Goal: Communication & Community: Answer question/provide support

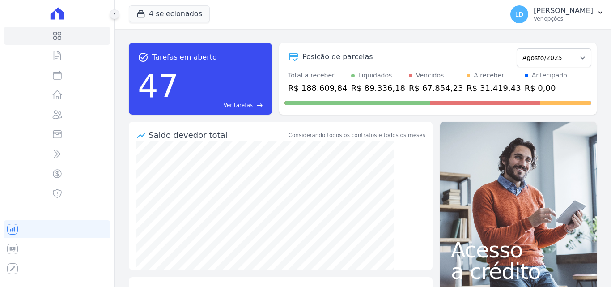
click at [112, 14] on icon at bounding box center [114, 14] width 5 height 5
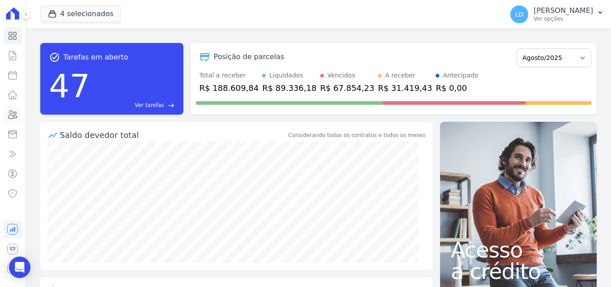
click at [8, 115] on icon at bounding box center [12, 114] width 11 height 11
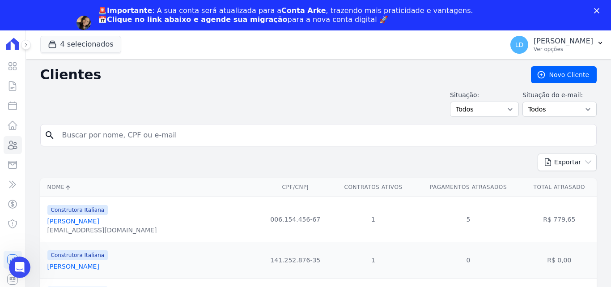
click at [134, 137] on input "search" at bounding box center [325, 135] width 536 height 18
type input "isabela bea"
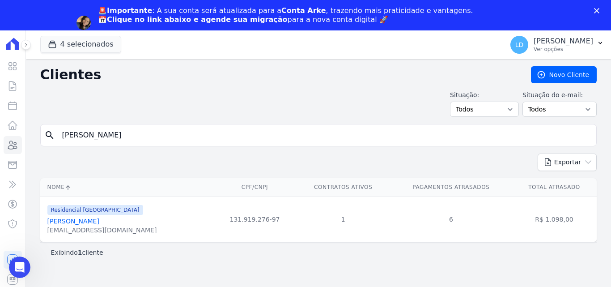
click at [130, 193] on th "Nome" at bounding box center [127, 187] width 174 height 18
click at [99, 221] on link "[PERSON_NAME]" at bounding box center [73, 220] width 52 height 7
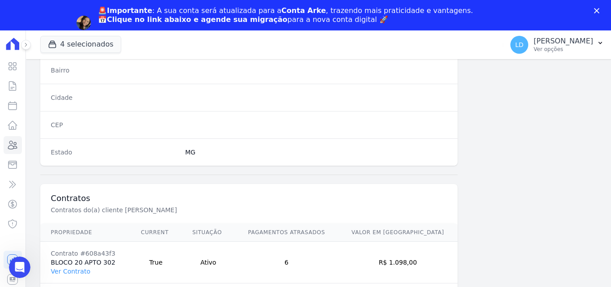
scroll to position [550, 0]
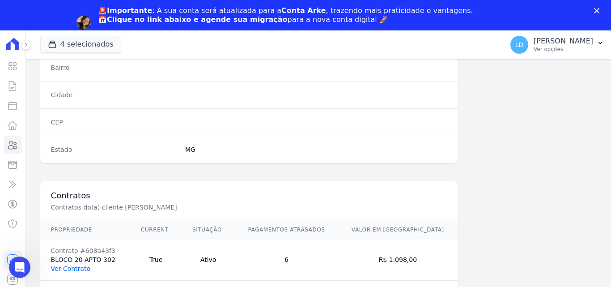
click at [62, 265] on link "Ver Contrato" at bounding box center [70, 268] width 39 height 7
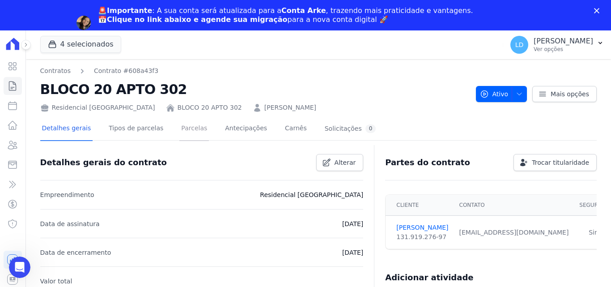
click at [182, 132] on link "Parcelas" at bounding box center [194, 129] width 30 height 24
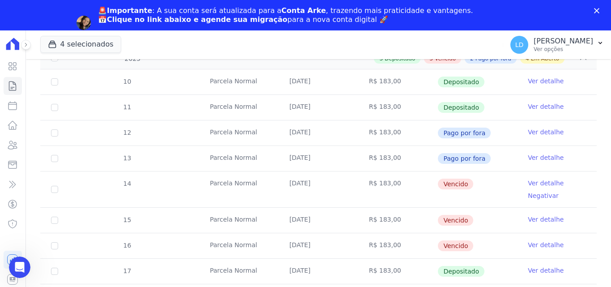
scroll to position [179, 0]
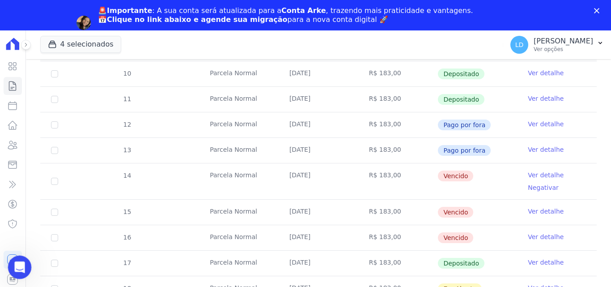
click at [20, 261] on icon "Abertura do Messenger da Intercom" at bounding box center [18, 265] width 15 height 15
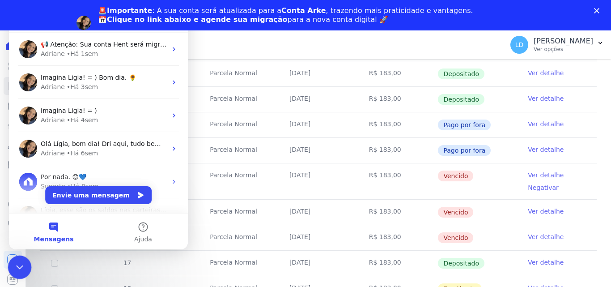
scroll to position [0, 0]
click at [82, 195] on button "Envie uma mensagem" at bounding box center [99, 195] width 106 height 18
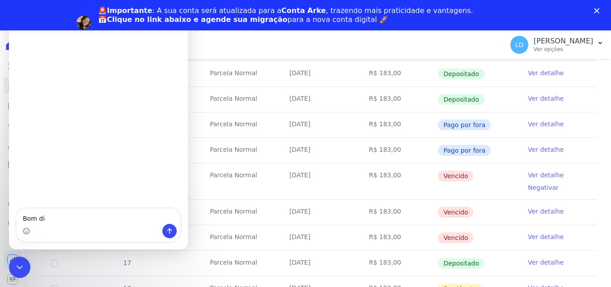
type textarea "Bom dia"
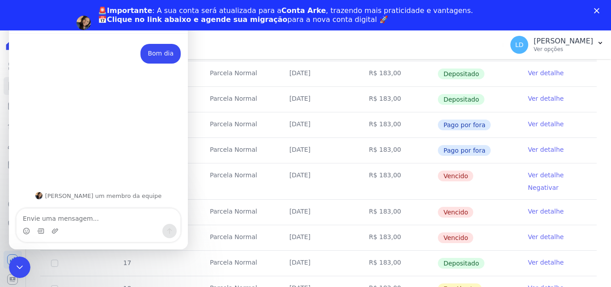
click at [76, 221] on textarea "Envie uma mensagem..." at bounding box center [99, 215] width 164 height 15
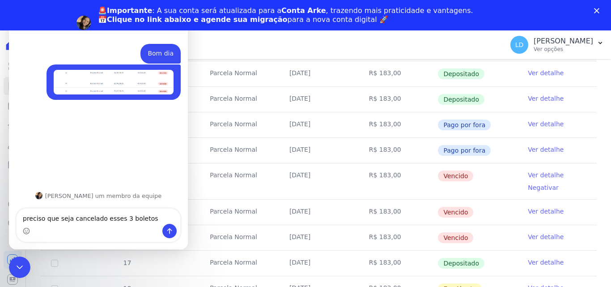
type textarea "preciso que seja cancelado esses 3 boletos"
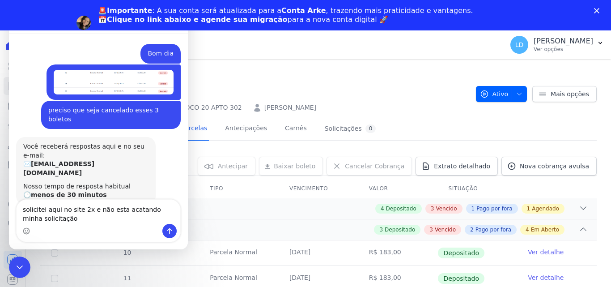
scroll to position [6, 0]
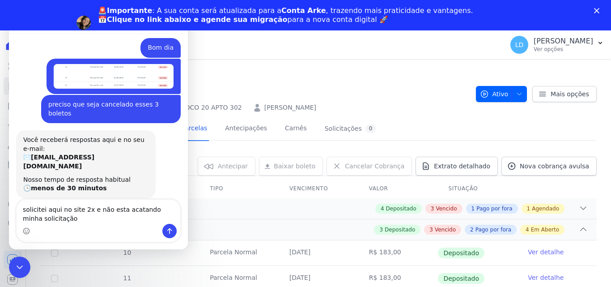
drag, startPoint x: 59, startPoint y: 210, endPoint x: 67, endPoint y: 210, distance: 7.2
click at [67, 210] on textarea "solicitei aqui no site 2x e não esta acatando minha solicitação" at bounding box center [99, 211] width 164 height 24
click at [61, 209] on textarea "solicitei aqui no site 2x e não esta acatando minha solicitação" at bounding box center [99, 211] width 164 height 24
drag, startPoint x: 63, startPoint y: 219, endPoint x: 127, endPoint y: 219, distance: 63.9
click at [127, 219] on textarea "solicitei aqui na opção "cancelar cobrança" 2x e não esta acatando minha solici…" at bounding box center [99, 211] width 164 height 24
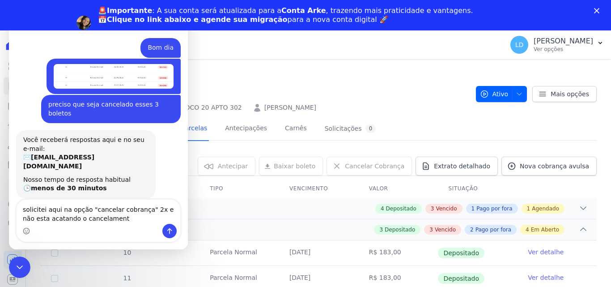
type textarea "solicitei aqui na opção "cancelar cobrança" 2x e não esta acatando o cancelamen…"
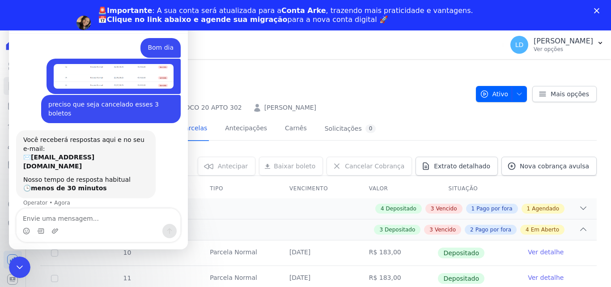
scroll to position [32, 0]
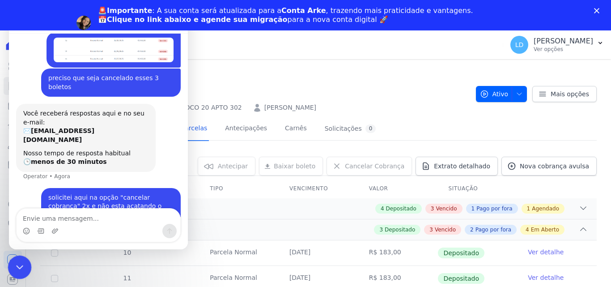
click at [19, 258] on div "Encerramento do Messenger da Intercom" at bounding box center [18, 265] width 21 height 21
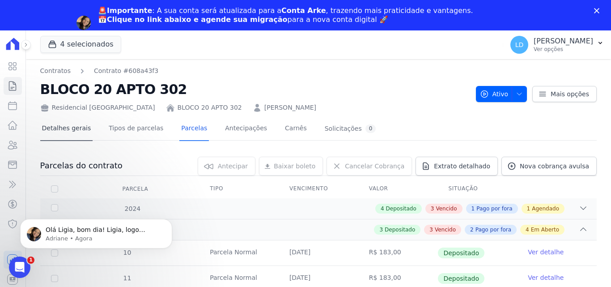
scroll to position [136, 0]
click at [70, 234] on p "Adriane • Agora" at bounding box center [103, 238] width 115 height 8
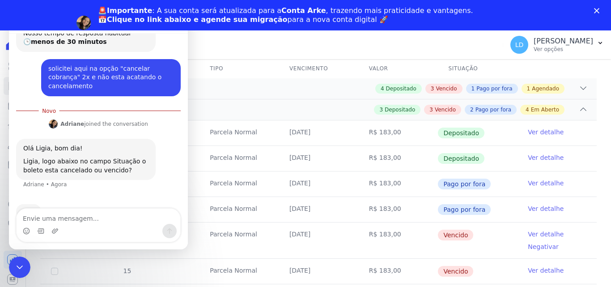
scroll to position [179, 0]
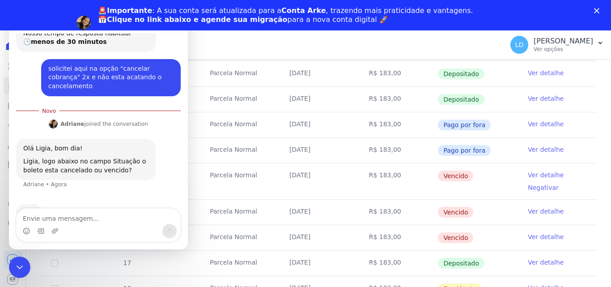
click at [91, 219] on textarea "Envie uma mensagem..." at bounding box center [99, 215] width 164 height 15
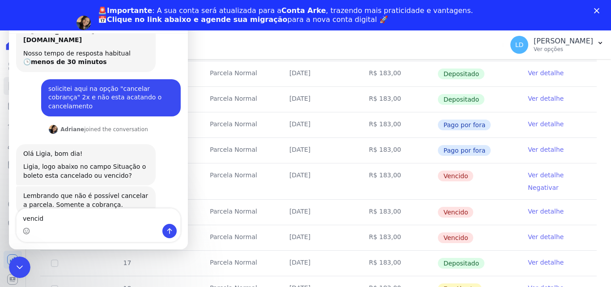
type textarea "vencido"
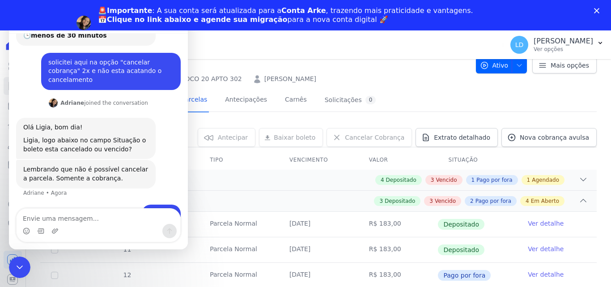
scroll to position [45, 0]
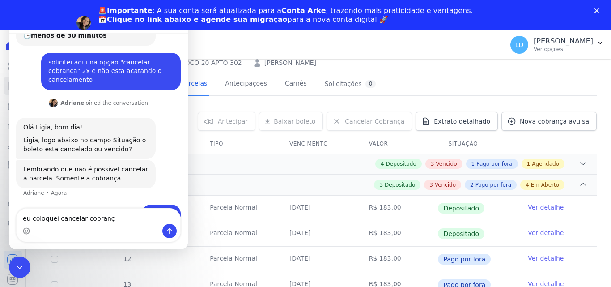
type textarea "eu coloquei cancelar cobrança"
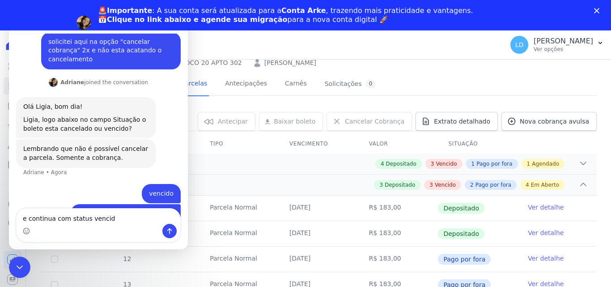
type textarea "e continua com status vencido"
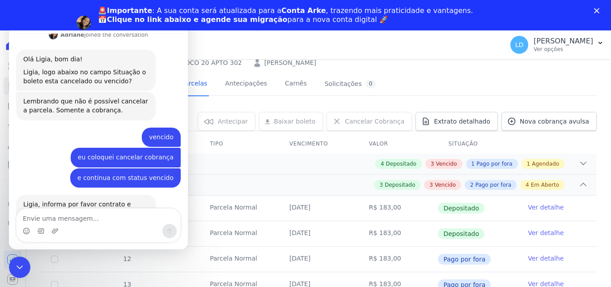
scroll to position [224, 0]
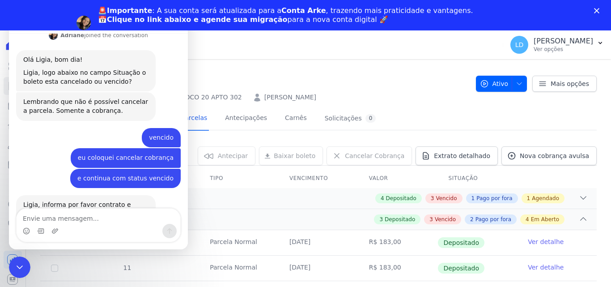
scroll to position [0, 0]
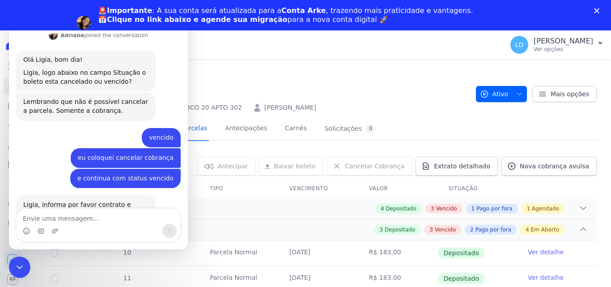
click at [253, 106] on div "[PERSON_NAME]" at bounding box center [284, 107] width 63 height 9
click at [17, 262] on div "Encerramento do Messenger da Intercom" at bounding box center [18, 265] width 21 height 21
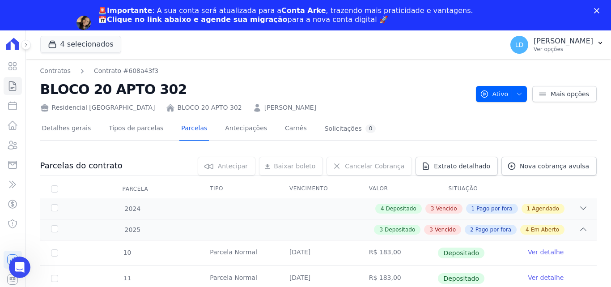
click at [253, 107] on icon at bounding box center [257, 107] width 9 height 9
drag, startPoint x: 242, startPoint y: 110, endPoint x: 389, endPoint y: 143, distance: 150.8
click at [414, 141] on div at bounding box center [318, 144] width 556 height 8
drag, startPoint x: 209, startPoint y: 108, endPoint x: 317, endPoint y: 108, distance: 108.7
click at [316, 108] on div "[PERSON_NAME]" at bounding box center [284, 107] width 63 height 9
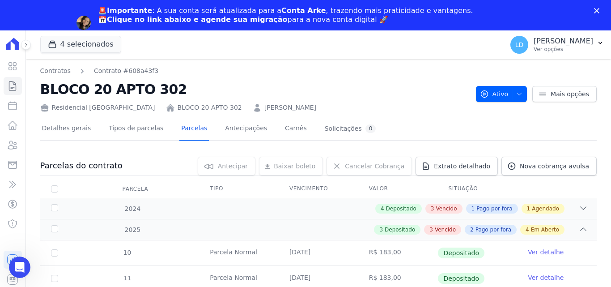
click at [264, 109] on link "[PERSON_NAME]" at bounding box center [290, 107] width 52 height 9
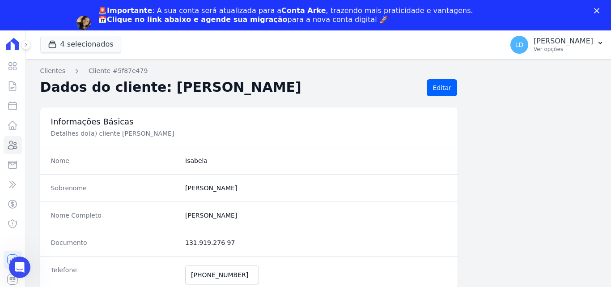
drag, startPoint x: 112, startPoint y: 133, endPoint x: 220, endPoint y: 132, distance: 107.8
click at [220, 132] on p "Detalhes do(a) cliente Isabela Beatriz Araujo E Silva Cabral" at bounding box center [201, 133] width 300 height 9
copy p "[PERSON_NAME]"
click at [20, 265] on icon "Abertura do Messenger da Intercom" at bounding box center [18, 265] width 15 height 15
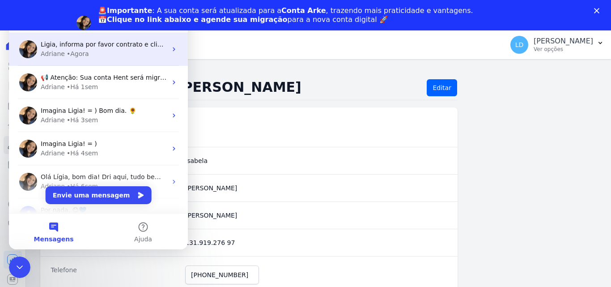
click at [74, 56] on div "• Agora" at bounding box center [78, 53] width 22 height 9
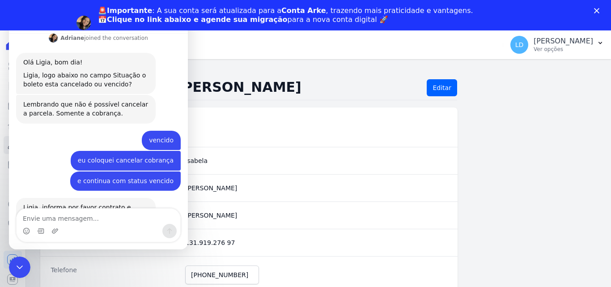
scroll to position [224, 0]
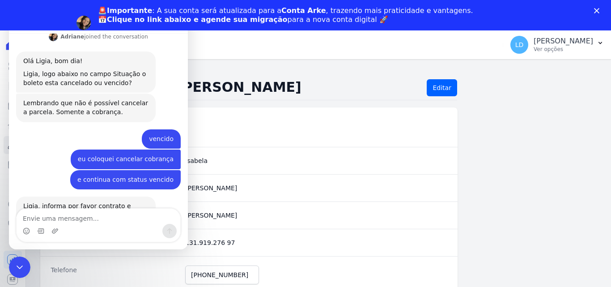
type textarea "[PERSON_NAME]"
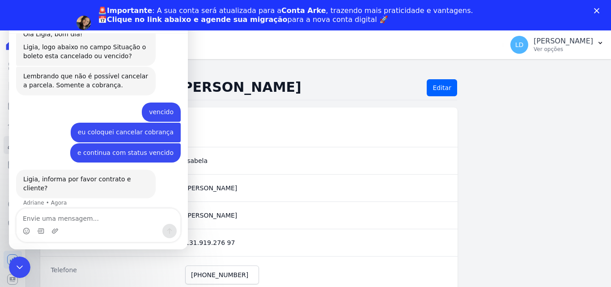
click at [319, 95] on h2 "Dados do cliente: ISABELA CABRAL" at bounding box center [230, 87] width 380 height 17
click at [11, 263] on div "Encerramento do Messenger da Intercom" at bounding box center [18, 265] width 21 height 21
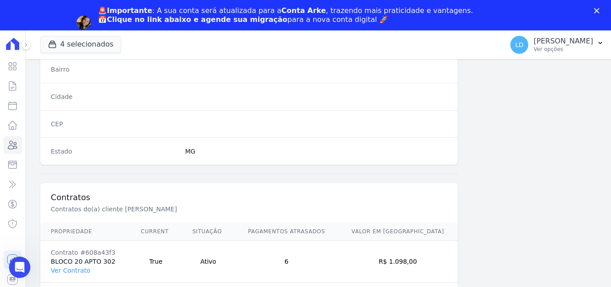
scroll to position [550, 0]
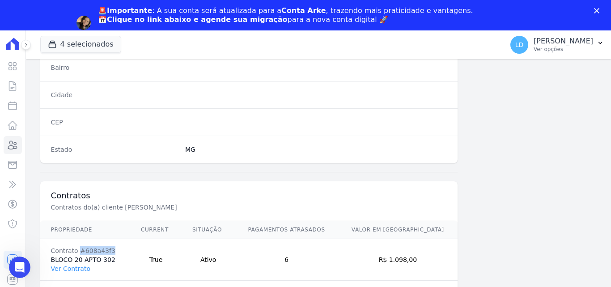
drag, startPoint x: 78, startPoint y: 243, endPoint x: 114, endPoint y: 241, distance: 36.7
click at [114, 246] on div "Contrato #608a43f3" at bounding box center [85, 250] width 68 height 9
drag, startPoint x: 51, startPoint y: 241, endPoint x: 121, endPoint y: 241, distance: 69.3
click at [119, 246] on div "Contrato #608a43f3" at bounding box center [85, 250] width 68 height 9
copy div "Contrato #608a43f3"
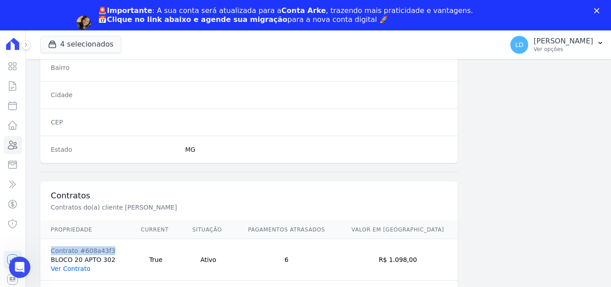
click at [70, 265] on link "Ver Contrato" at bounding box center [70, 268] width 39 height 7
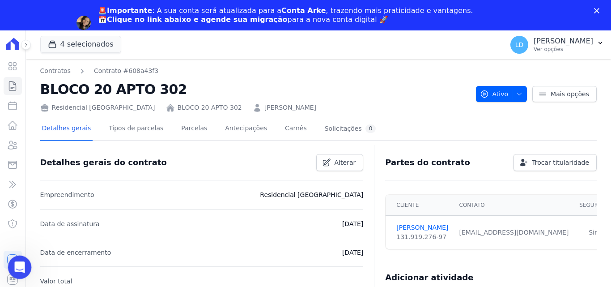
click at [19, 270] on icon "Abertura do Messenger da Intercom" at bounding box center [18, 265] width 15 height 15
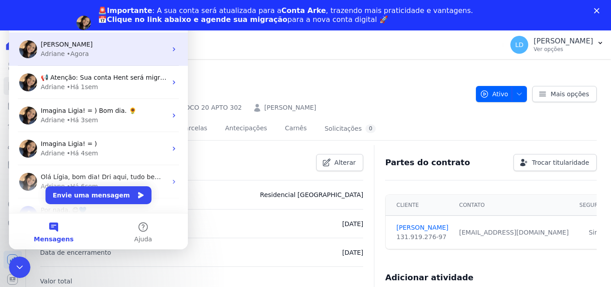
click at [63, 54] on div "Adriane • Agora" at bounding box center [104, 53] width 126 height 9
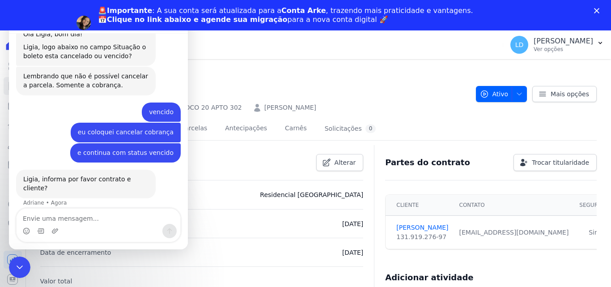
type textarea "Contrato #608a43f3"
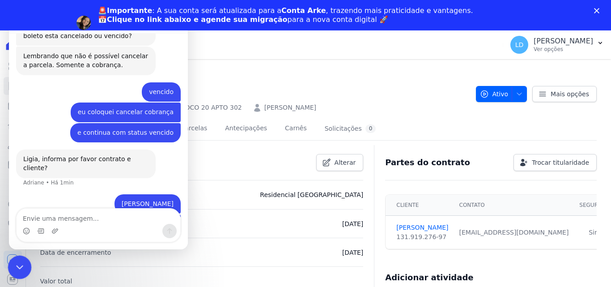
click at [18, 257] on div "Encerramento do Messenger da Intercom" at bounding box center [18, 265] width 21 height 21
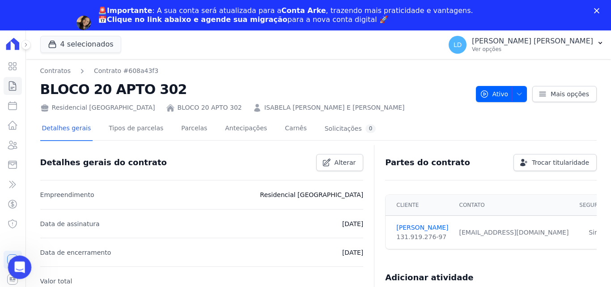
click at [8, 263] on html at bounding box center [18, 265] width 21 height 21
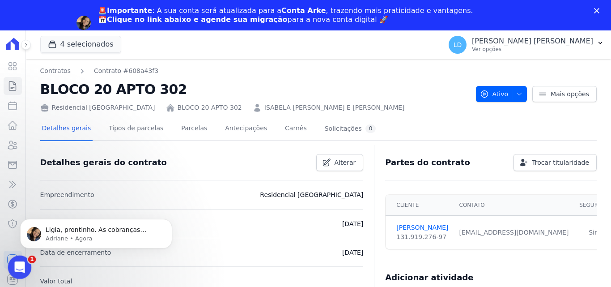
click at [20, 266] on icon "Abertura do Messenger da Intercom" at bounding box center [18, 265] width 15 height 15
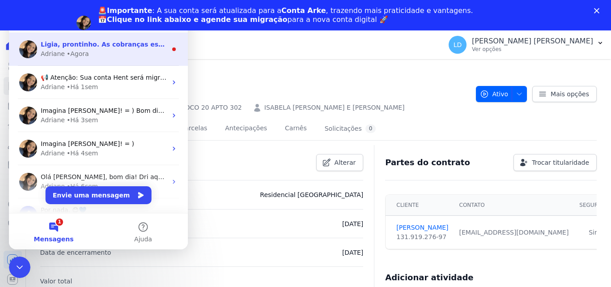
click at [77, 56] on div "• Agora" at bounding box center [78, 53] width 22 height 9
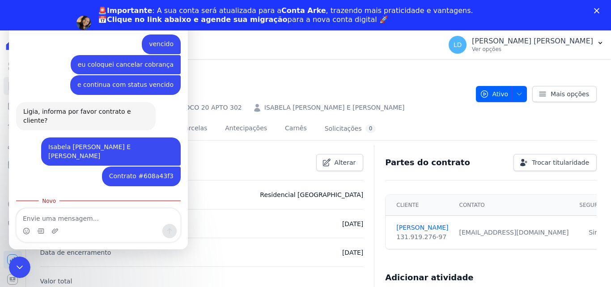
scroll to position [330, 0]
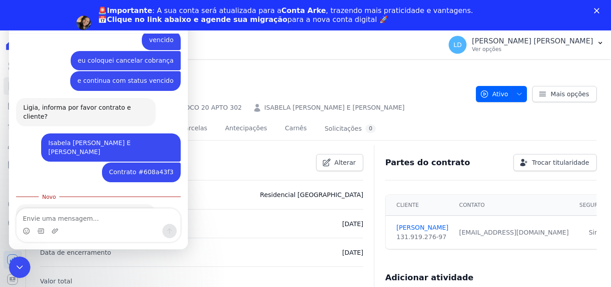
click at [72, 216] on textarea "Envie uma mensagem..." at bounding box center [99, 215] width 164 height 15
type textarea "obr"
drag, startPoint x: 369, startPoint y: 64, endPoint x: 221, endPoint y: 119, distance: 157.7
click at [12, 264] on div "Encerramento do Messenger da Intercom" at bounding box center [18, 265] width 21 height 21
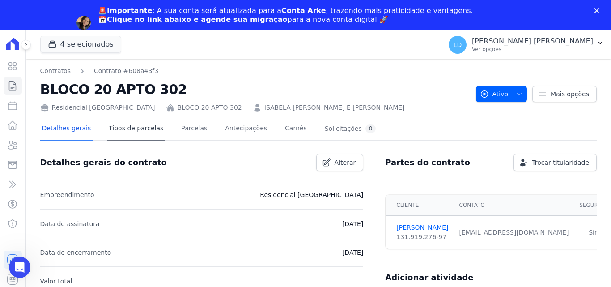
scroll to position [316, 0]
click at [179, 127] on link "Parcelas" at bounding box center [194, 129] width 30 height 24
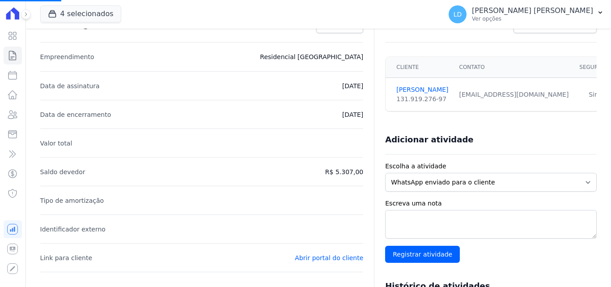
scroll to position [313, 0]
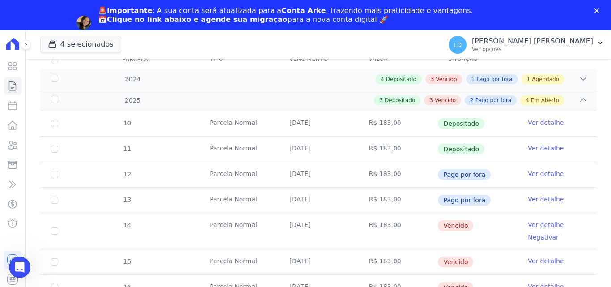
scroll to position [219, 0]
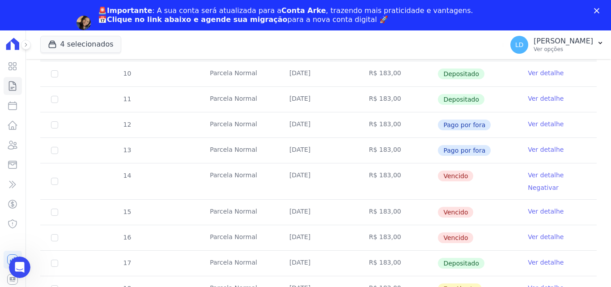
click at [21, 266] on icon "Abertura do Messenger da Intercom" at bounding box center [20, 267] width 15 height 15
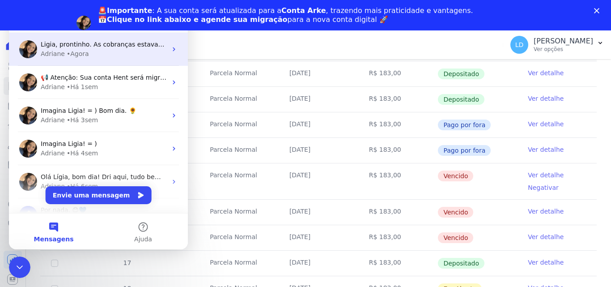
click at [95, 55] on div "Adriane • Agora" at bounding box center [104, 53] width 126 height 9
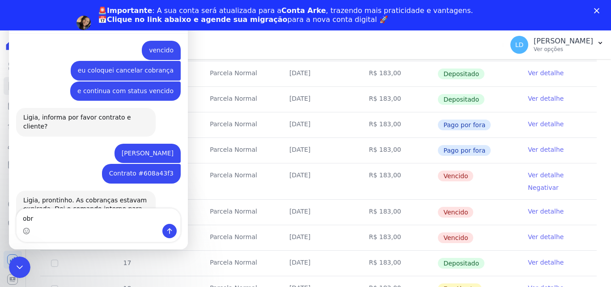
scroll to position [316, 0]
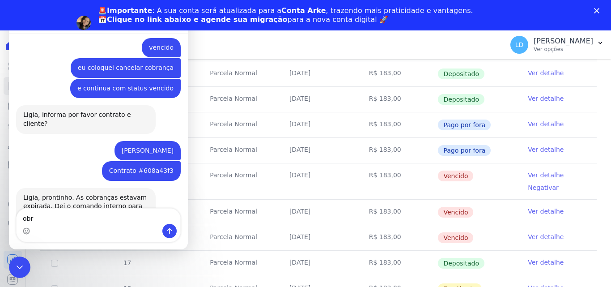
click at [84, 220] on textarea "obr" at bounding box center [99, 215] width 164 height 15
type textarea "o"
type textarea "aqui pra mim irá continuar aparecendo como "vencido""
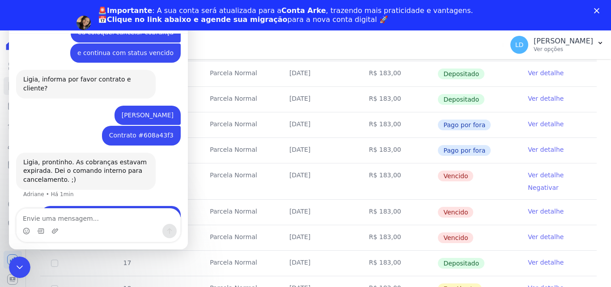
type textarea "?"
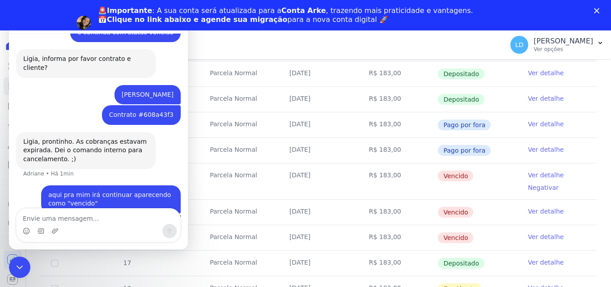
click at [319, 190] on td "[DATE]" at bounding box center [319, 181] width 80 height 36
click at [12, 268] on div "Encerramento do Messenger da Intercom" at bounding box center [18, 265] width 21 height 21
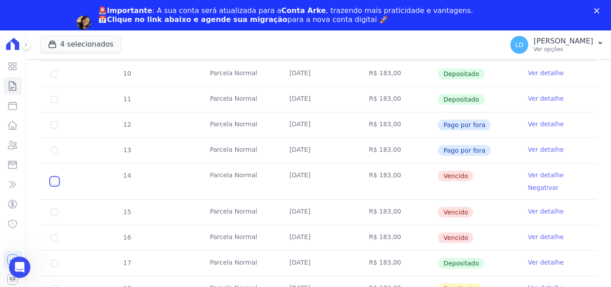
click at [54, 184] on input "checkbox" at bounding box center [54, 181] width 7 height 7
checkbox input "true"
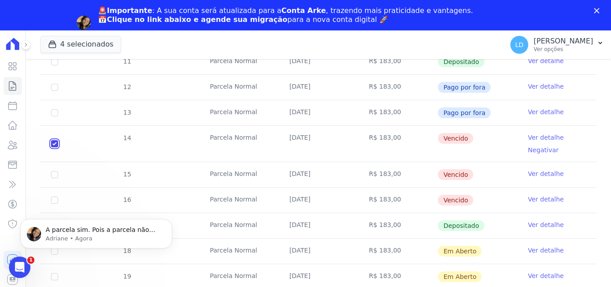
scroll to position [0, 0]
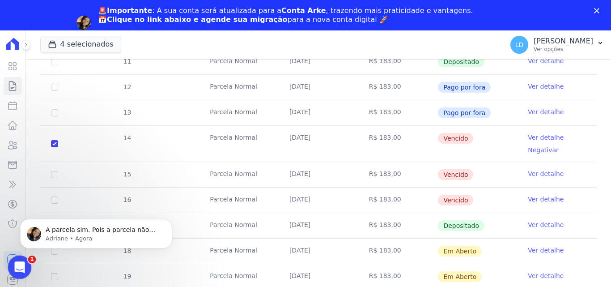
click at [25, 256] on div "Abertura do Messenger da Intercom" at bounding box center [18, 265] width 21 height 21
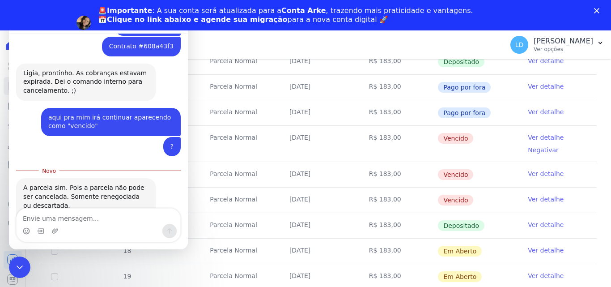
scroll to position [439, 0]
click at [68, 217] on textarea "Envie uma mensagem..." at bounding box center [99, 215] width 164 height 15
type textarea "sim, por favor, descartar as 3"
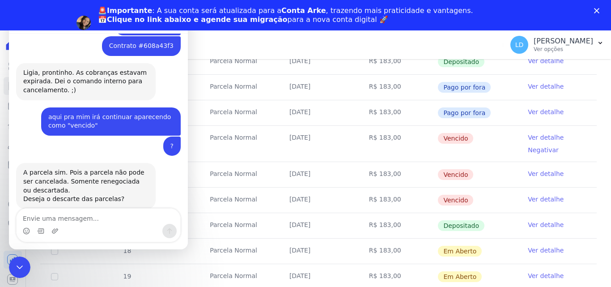
scroll to position [451, 0]
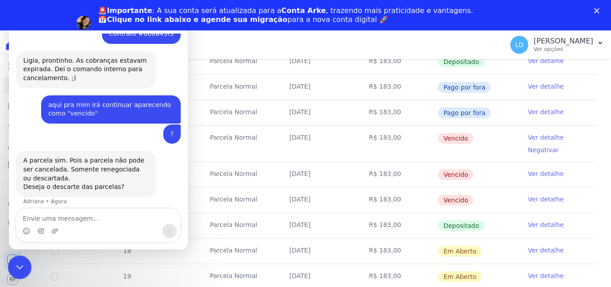
click at [12, 263] on div "Encerramento do Messenger da Intercom" at bounding box center [18, 265] width 21 height 21
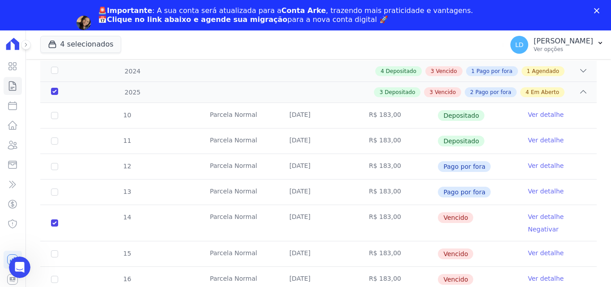
scroll to position [0, 0]
